Goal: Task Accomplishment & Management: Manage account settings

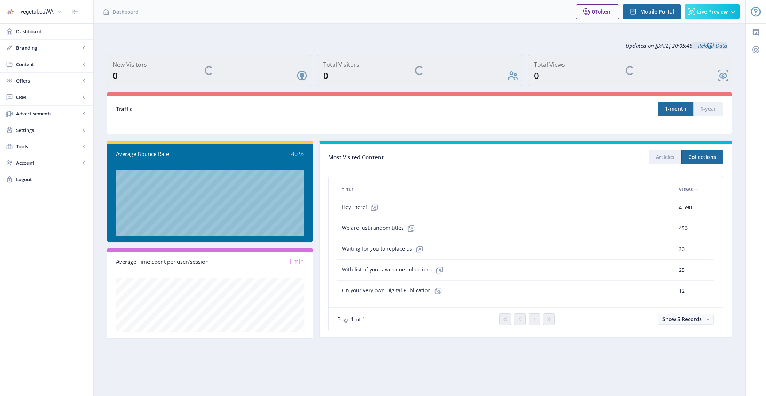
click at [41, 62] on span "Content" at bounding box center [48, 64] width 64 height 7
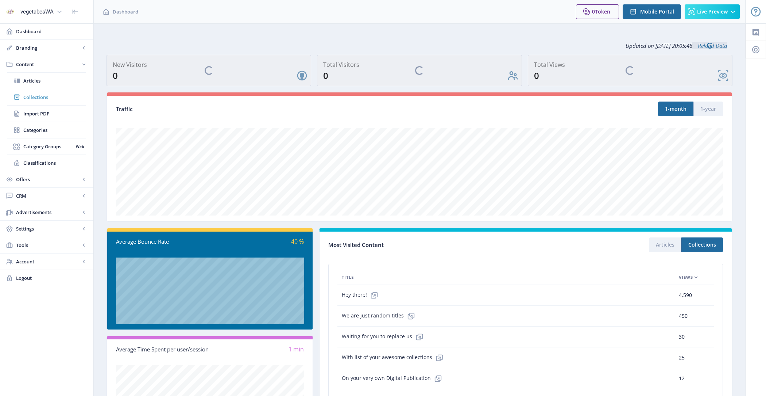
click at [49, 99] on span "Collections" at bounding box center [54, 96] width 63 height 7
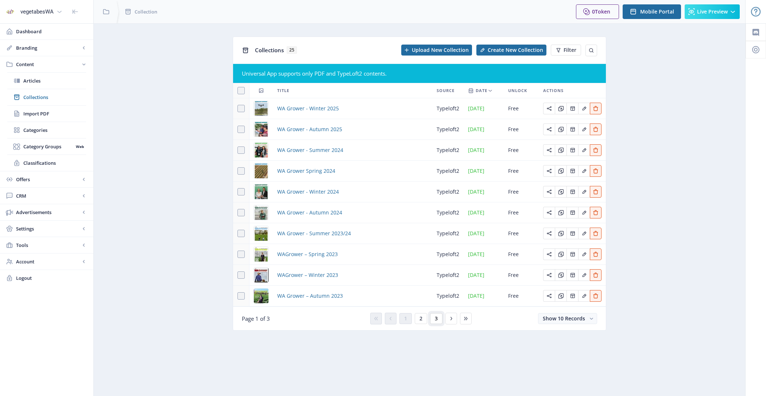
click at [435, 318] on span "3" at bounding box center [436, 318] width 3 height 6
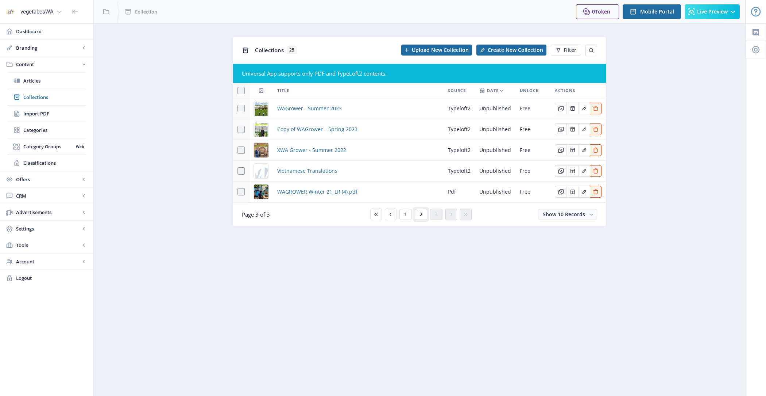
click at [418, 214] on button "2" at bounding box center [421, 214] width 12 height 11
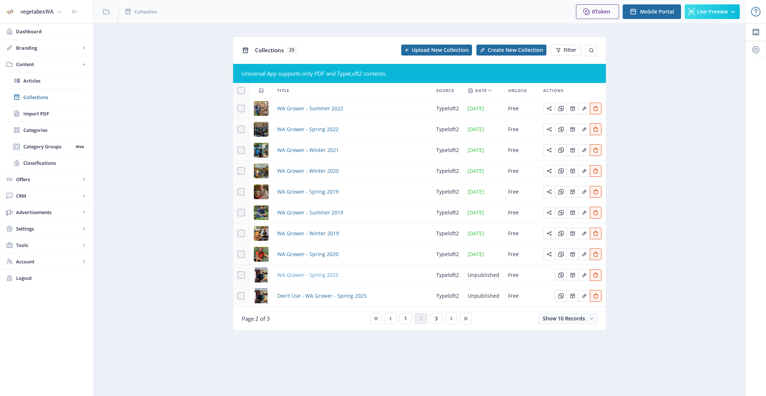
click at [328, 270] on span "WA Grower - Spring 2025" at bounding box center [307, 274] width 61 height 9
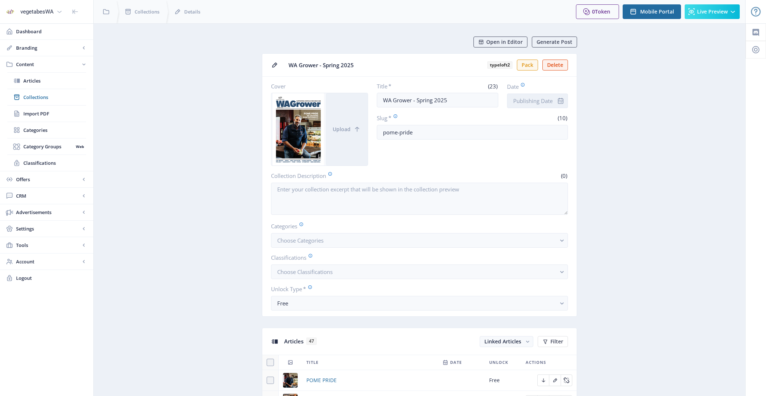
click at [551, 100] on input "Date" at bounding box center [537, 100] width 61 height 15
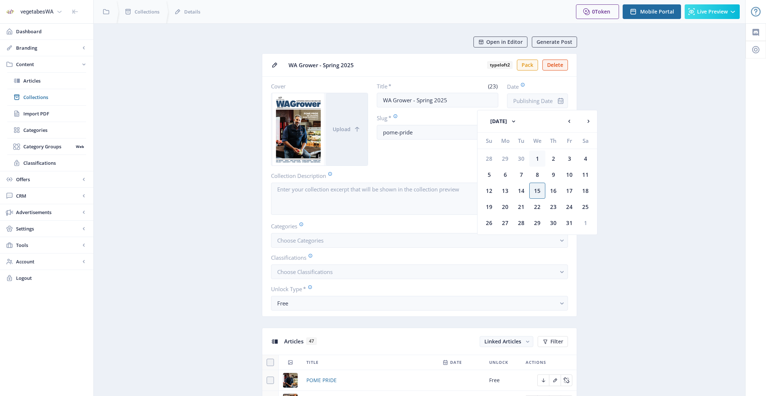
click at [539, 157] on div "1" at bounding box center [537, 158] width 16 height 16
type input "[DATE]"
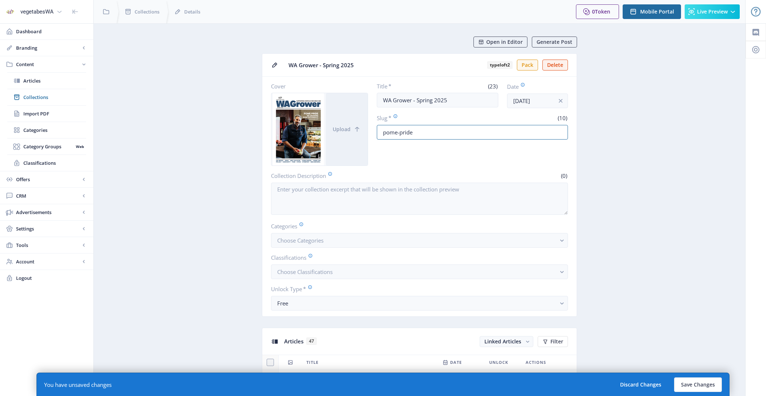
drag, startPoint x: 441, startPoint y: 133, endPoint x: 370, endPoint y: 132, distance: 70.8
click at [370, 132] on div "Cover Upload Title * (23) WA Grower - Spring 2025 Date [DATE] Slug * (10) pome-…" at bounding box center [419, 123] width 297 height 83
type input "spring-2025"
click at [711, 378] on button "Save Changes" at bounding box center [698, 384] width 48 height 15
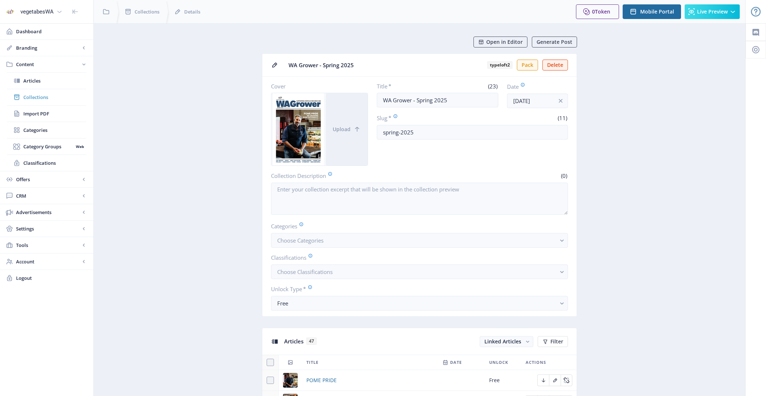
click at [49, 101] on link "Collections" at bounding box center [46, 97] width 79 height 16
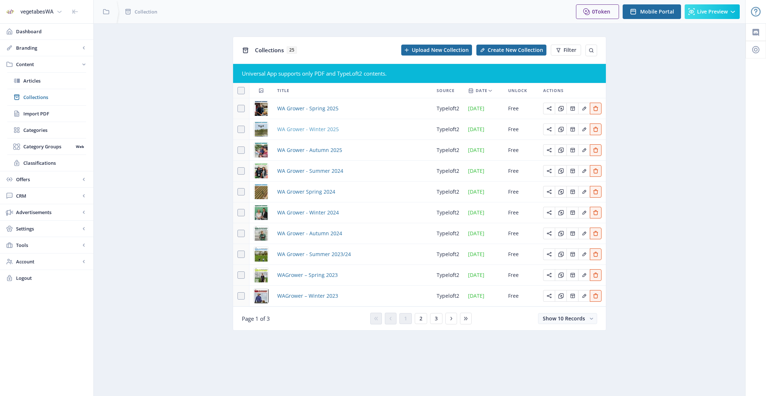
click at [302, 131] on span "WA Grower - Winter 2025" at bounding box center [308, 129] width 62 height 9
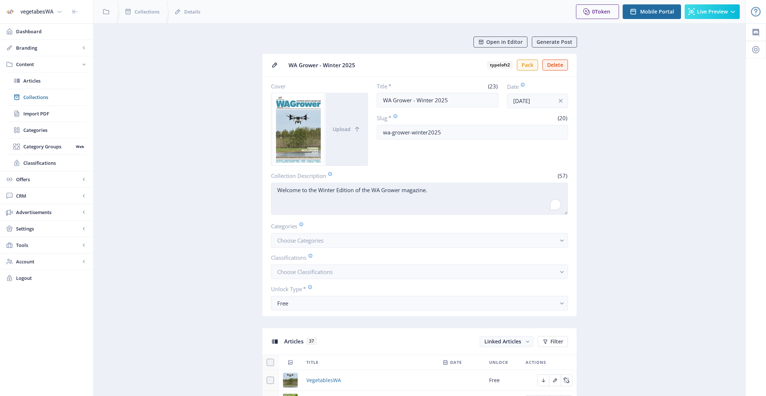
drag, startPoint x: 434, startPoint y: 191, endPoint x: 276, endPoint y: 185, distance: 158.5
click at [276, 185] on textarea "Welcome to the Winter Edition of the WA Grower magazine." at bounding box center [419, 198] width 297 height 32
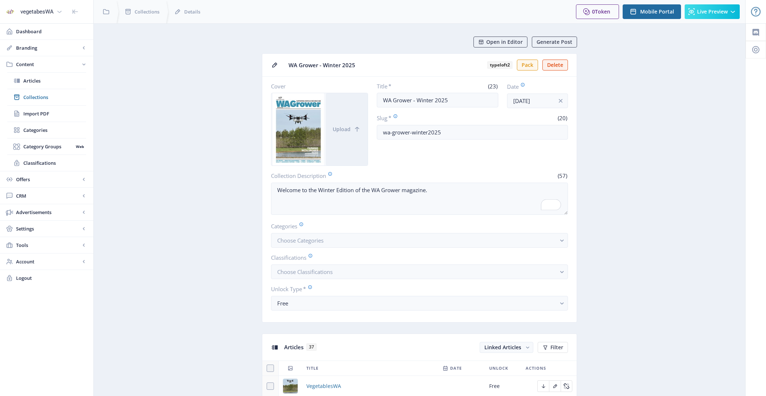
click at [65, 98] on span "Collections" at bounding box center [54, 96] width 63 height 7
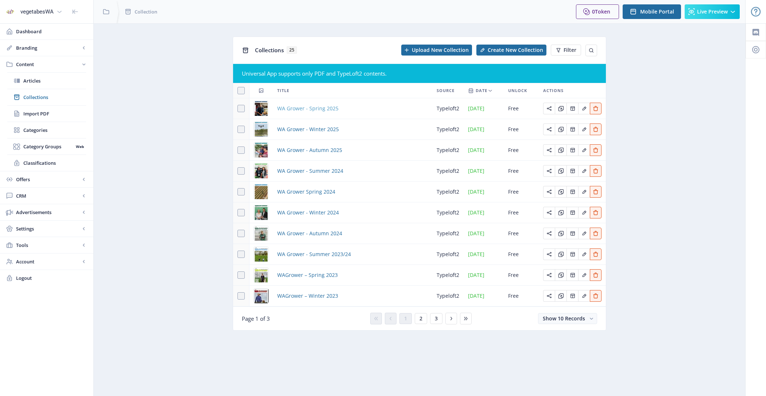
click at [306, 108] on span "WA Grower - Spring 2025" at bounding box center [307, 108] width 61 height 9
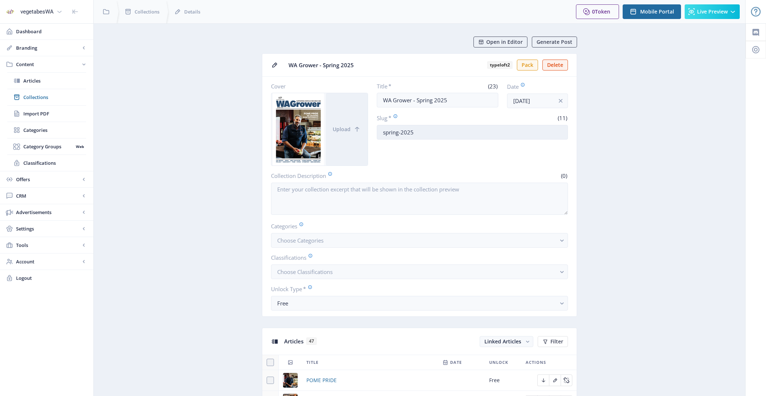
click at [384, 134] on input "spring-2025" at bounding box center [473, 132] width 192 height 15
click at [380, 132] on input "spring-2025" at bounding box center [473, 132] width 192 height 15
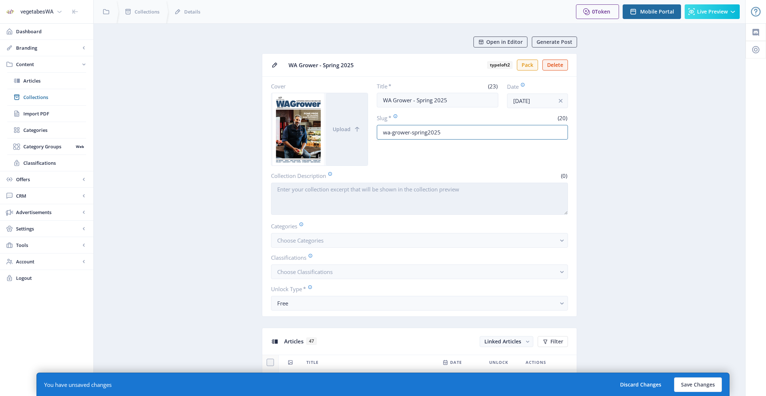
type input "wa-grower-spring2025"
click at [367, 196] on textarea "Collection Description" at bounding box center [419, 198] width 297 height 32
paste textarea "Welcome to the Winter Edition of the WA Grower magazine."
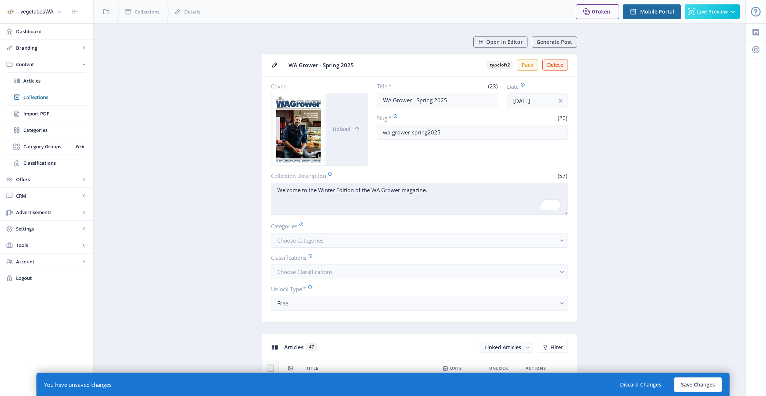
click at [328, 188] on textarea "Welcome to the Winter Edition of the WA Grower magazine." at bounding box center [419, 198] width 297 height 32
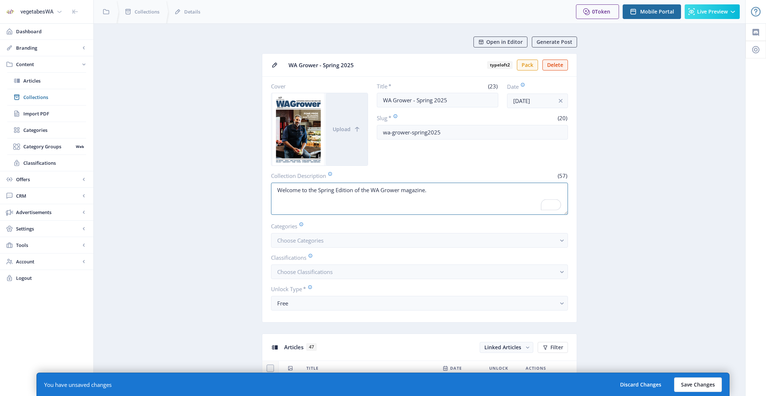
type textarea "Welcome to the Spring Edition of the WA Grower magazine."
click at [707, 385] on button "Save Changes" at bounding box center [698, 384] width 48 height 15
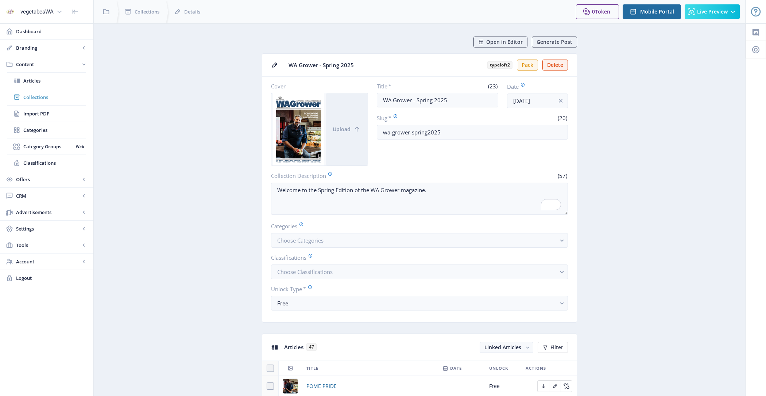
click at [70, 98] on span "Collections" at bounding box center [54, 96] width 63 height 7
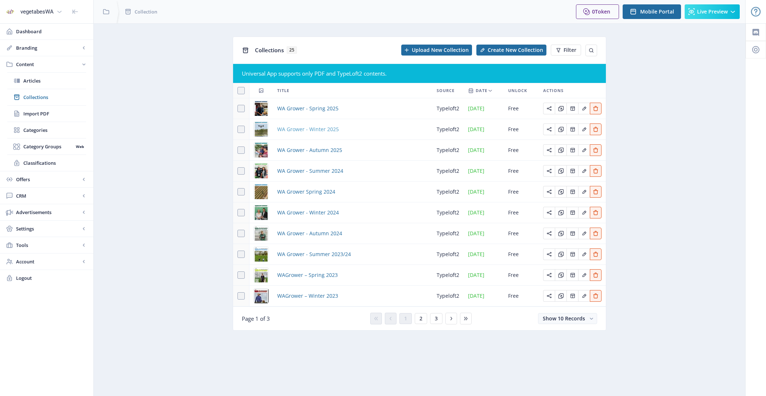
click at [297, 127] on span "WA Grower - Winter 2025" at bounding box center [308, 129] width 62 height 9
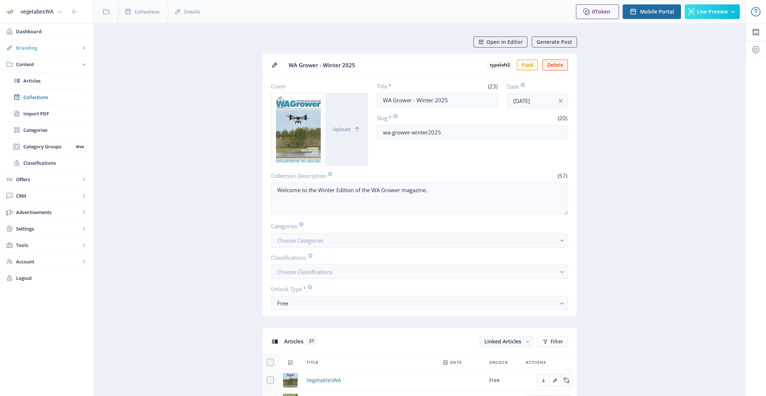
click at [51, 53] on link "Branding" at bounding box center [46, 48] width 93 height 16
click at [57, 76] on link "Appearance" at bounding box center [46, 81] width 79 height 16
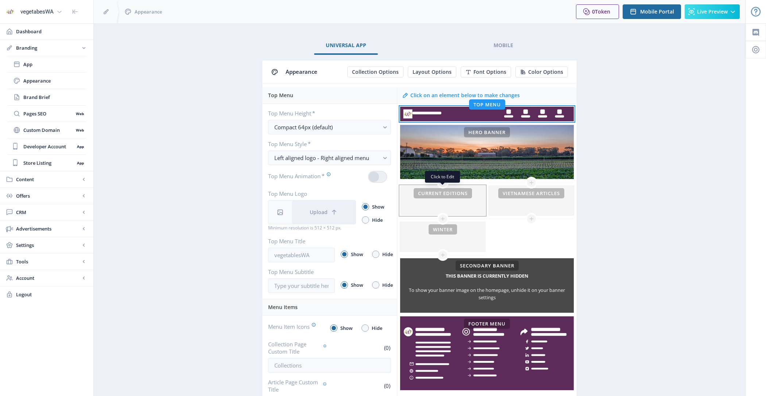
click at [432, 199] on div at bounding box center [442, 200] width 85 height 29
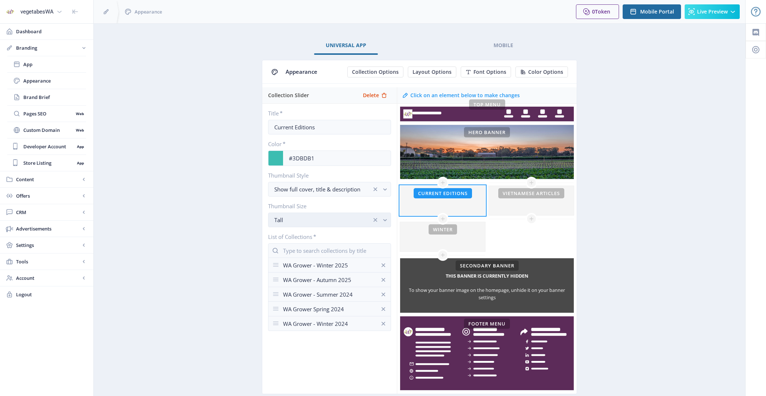
click at [313, 215] on div "Tall" at bounding box center [322, 219] width 97 height 9
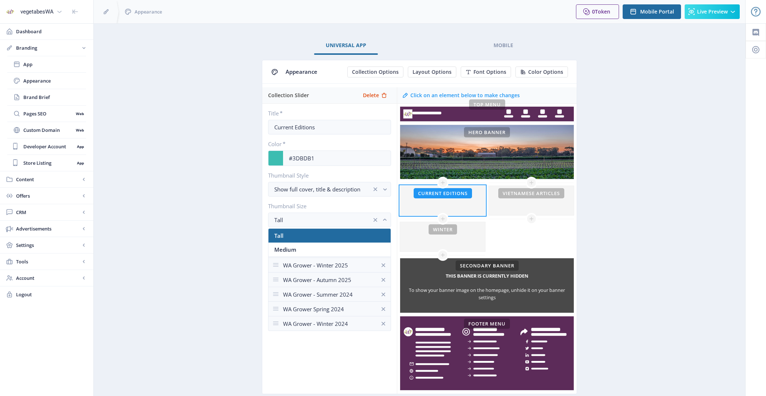
click at [220, 205] on app-branding-designer "Universal App Mobile Appearance Collection Options Layout Options Font Options …" at bounding box center [420, 223] width 626 height 374
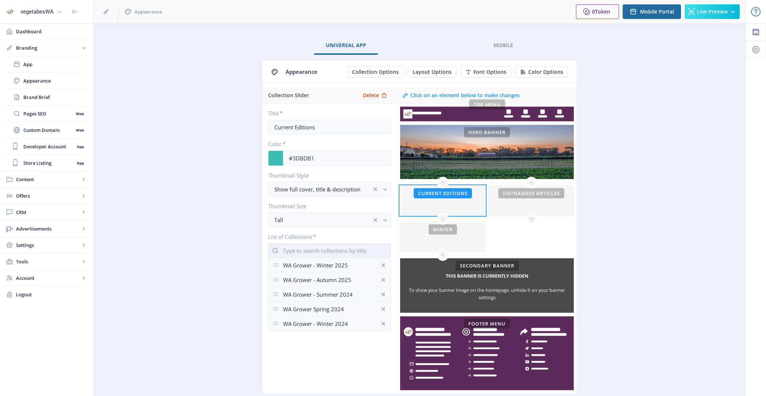
click at [299, 247] on input "text" at bounding box center [329, 250] width 123 height 15
click at [305, 265] on nb-option "WA Grower - Spring 2025" at bounding box center [330, 266] width 122 height 14
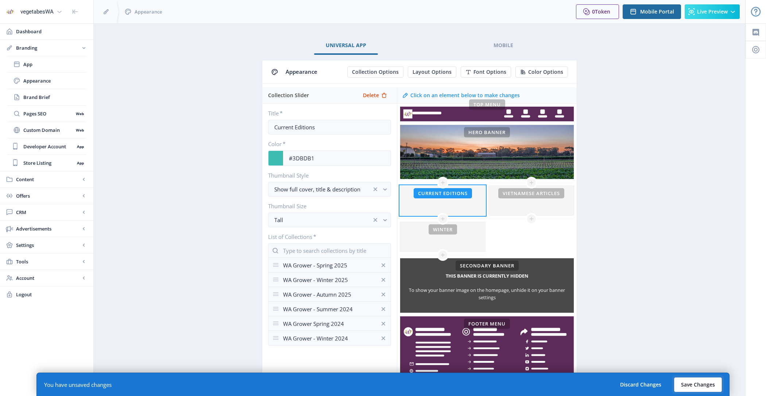
click at [702, 386] on button "Save Changes" at bounding box center [698, 384] width 48 height 15
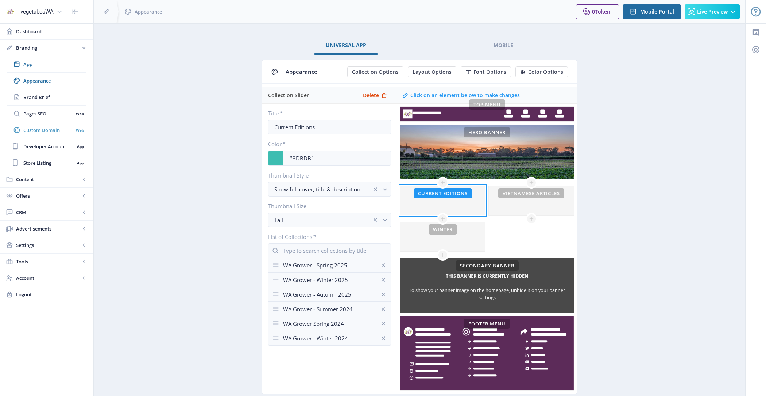
click at [51, 130] on span "Custom Domain" at bounding box center [48, 129] width 50 height 7
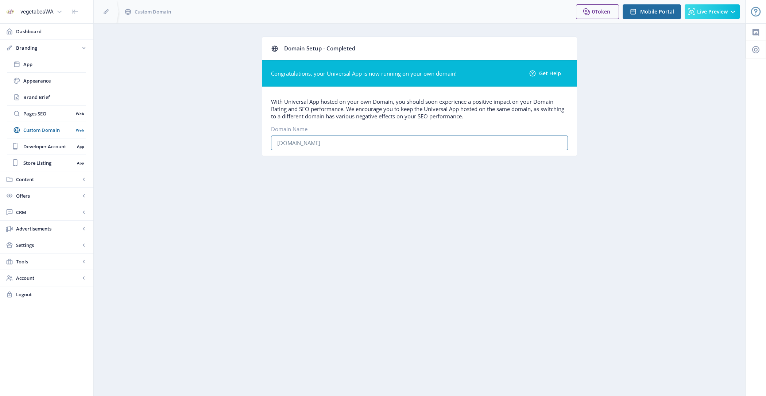
drag, startPoint x: 373, startPoint y: 146, endPoint x: 250, endPoint y: 137, distance: 123.7
click at [250, 137] on app-branding-domain "Domain Setup - Completed Congratulations, your Universal App is now running on …" at bounding box center [420, 101] width 626 height 131
click at [46, 173] on link "Content" at bounding box center [46, 179] width 93 height 16
click at [60, 98] on span "Collections" at bounding box center [54, 96] width 63 height 7
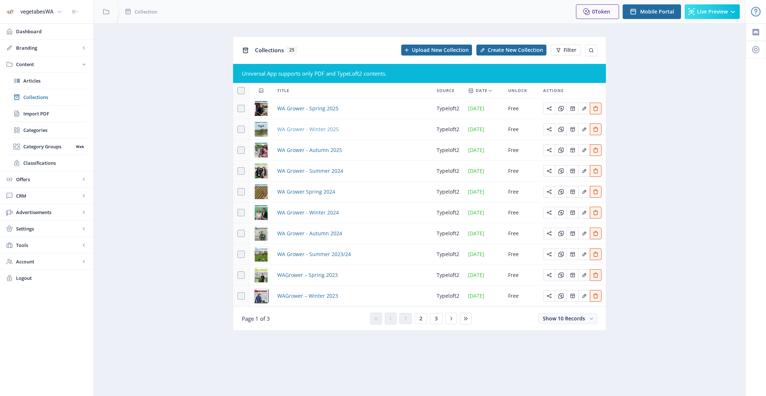
click at [302, 126] on span "WA Grower - Winter 2025" at bounding box center [308, 129] width 62 height 9
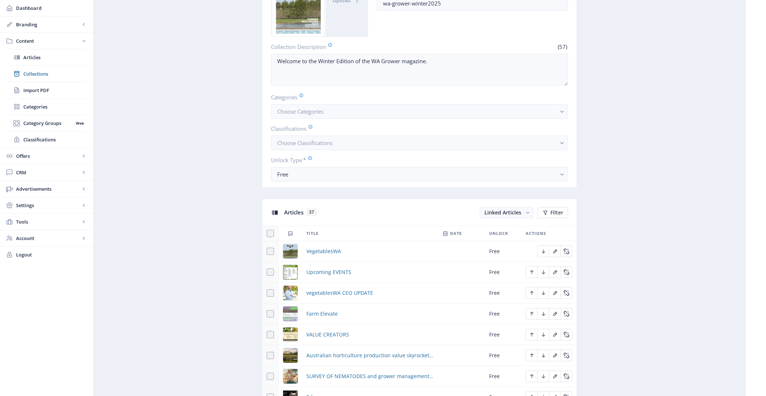
scroll to position [131, 0]
click at [74, 72] on span "Collections" at bounding box center [54, 73] width 63 height 7
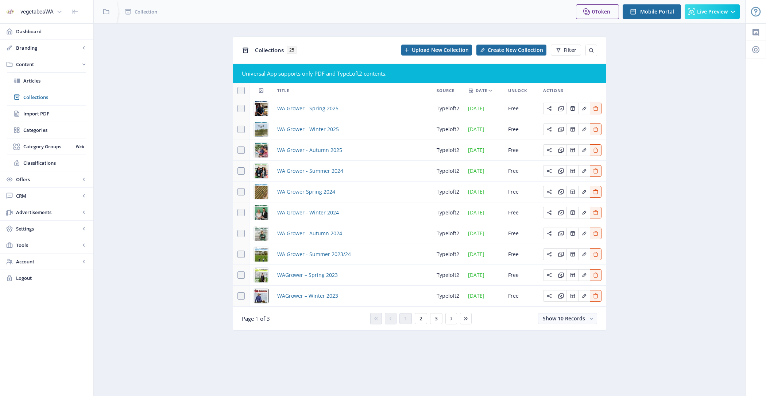
click at [302, 109] on span "WA Grower - Spring 2025" at bounding box center [307, 108] width 61 height 9
